Goal: Navigation & Orientation: Find specific page/section

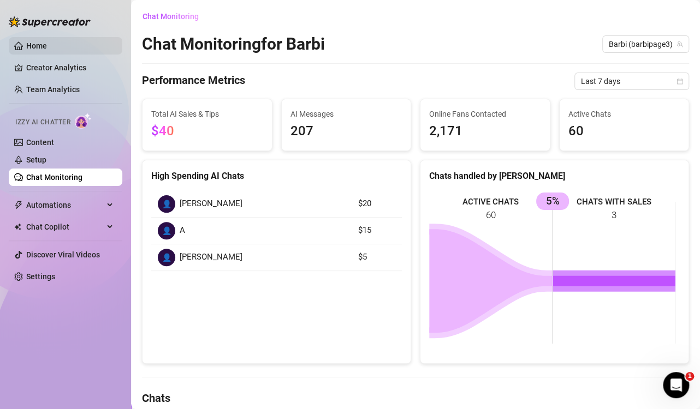
click at [46, 46] on link "Home" at bounding box center [36, 45] width 21 height 9
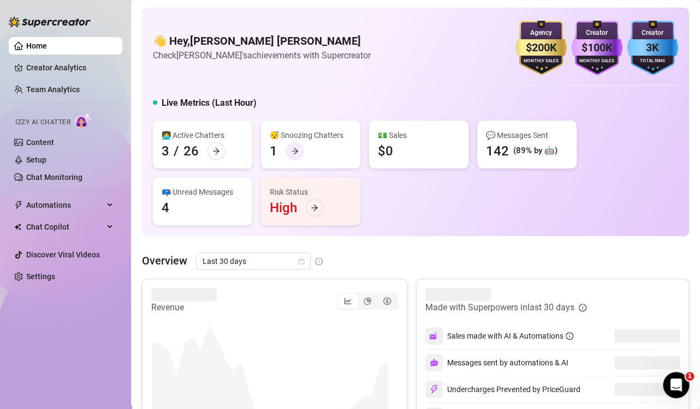
click at [298, 150] on icon "arrow-right" at bounding box center [295, 151] width 8 height 8
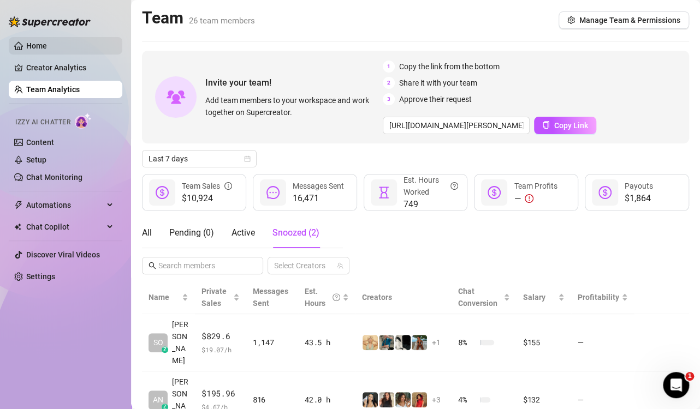
click at [47, 41] on link "Home" at bounding box center [36, 45] width 21 height 9
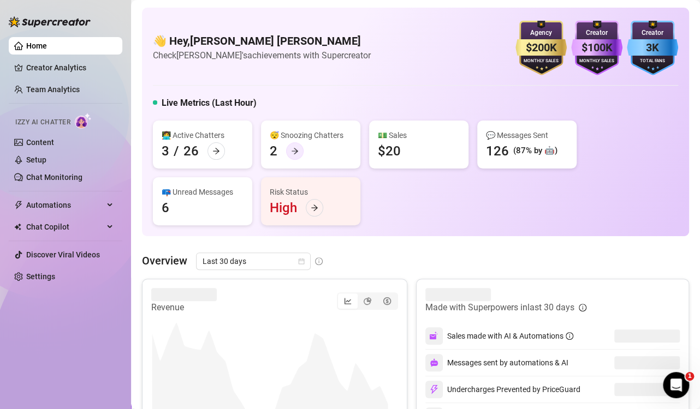
click at [291, 153] on icon "arrow-right" at bounding box center [295, 151] width 8 height 8
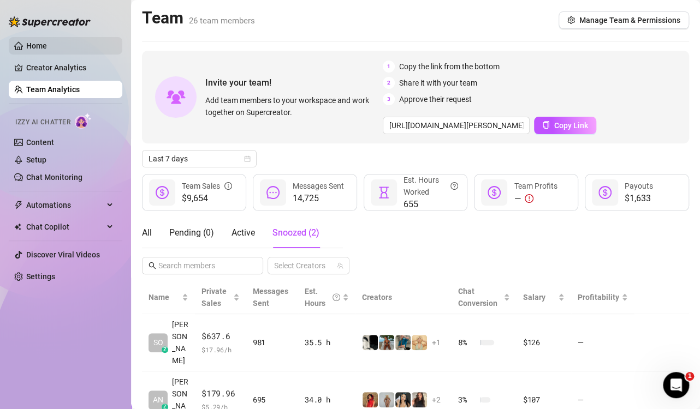
click at [47, 42] on link "Home" at bounding box center [36, 45] width 21 height 9
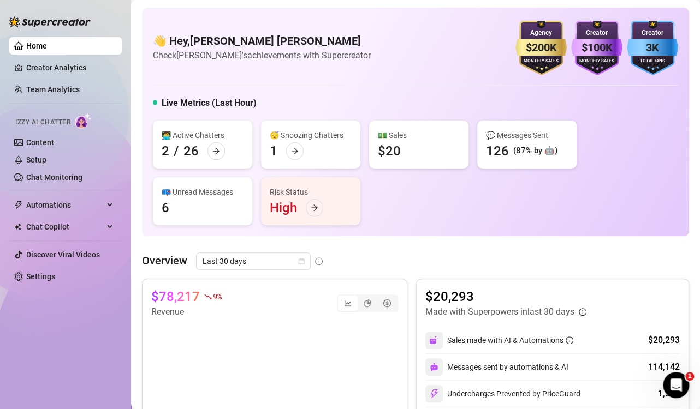
click at [92, 332] on div "Home Creator Analytics Team Analytics Izzy AI Chatter Content Setup Chat Monito…" at bounding box center [66, 200] width 114 height 400
